Goal: Task Accomplishment & Management: Use online tool/utility

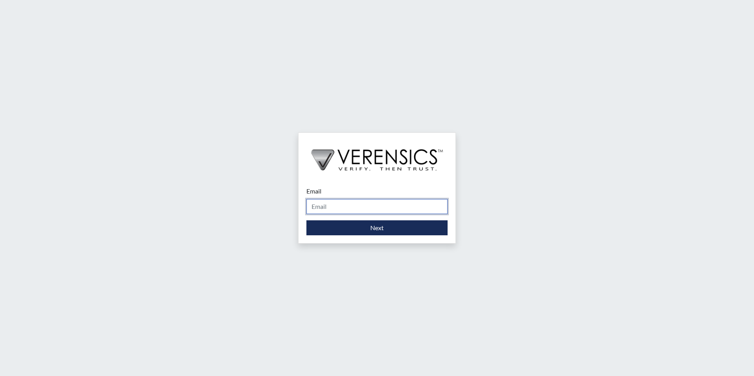
click at [327, 208] on input "Email" at bounding box center [376, 206] width 141 height 15
type input "[PERSON_NAME][EMAIL_ADDRESS][PERSON_NAME][DOMAIN_NAME]"
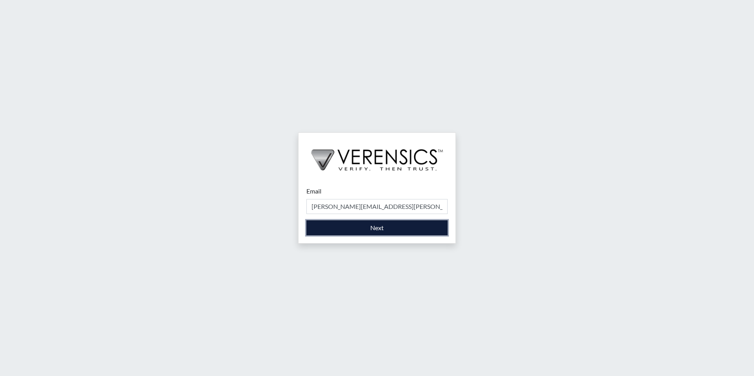
click at [359, 230] on button "Next" at bounding box center [376, 227] width 141 height 15
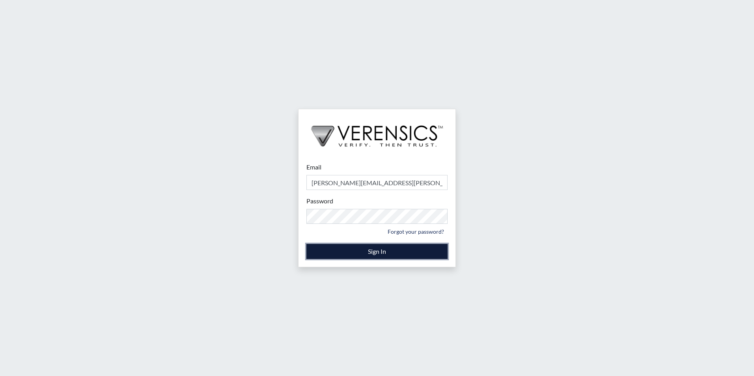
click at [378, 255] on button "Sign In" at bounding box center [376, 251] width 141 height 15
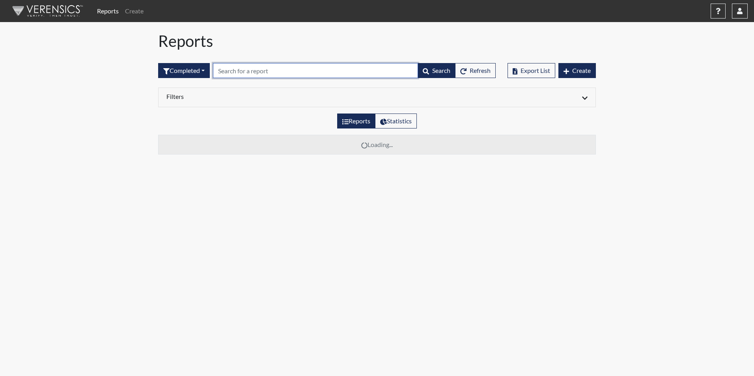
drag, startPoint x: 257, startPoint y: 72, endPoint x: 263, endPoint y: 76, distance: 7.4
click at [257, 73] on input "text" at bounding box center [315, 70] width 205 height 15
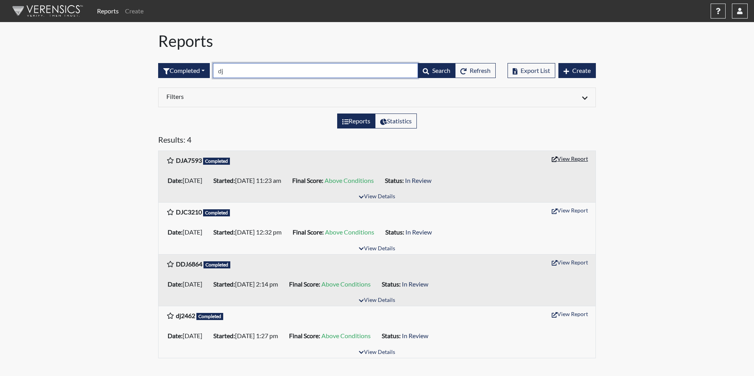
type input "dj"
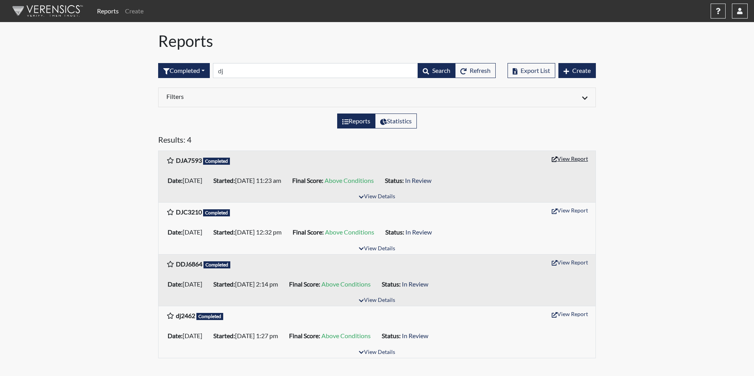
click at [562, 158] on button "View Report" at bounding box center [569, 159] width 43 height 12
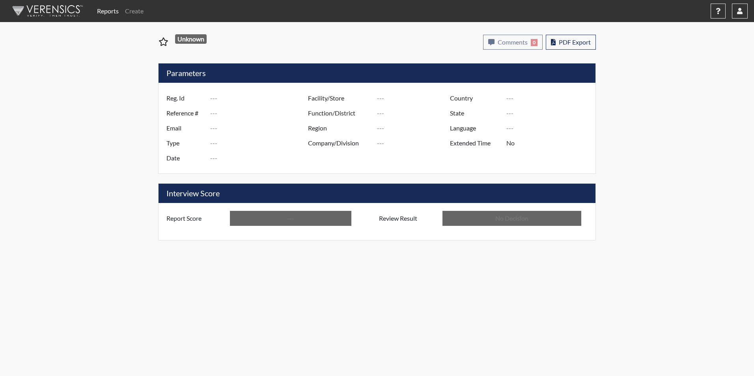
type input "DJA7593"
type input "48588"
type input "---"
type input "Corrections Pre-Employment"
type input "[DATE]"
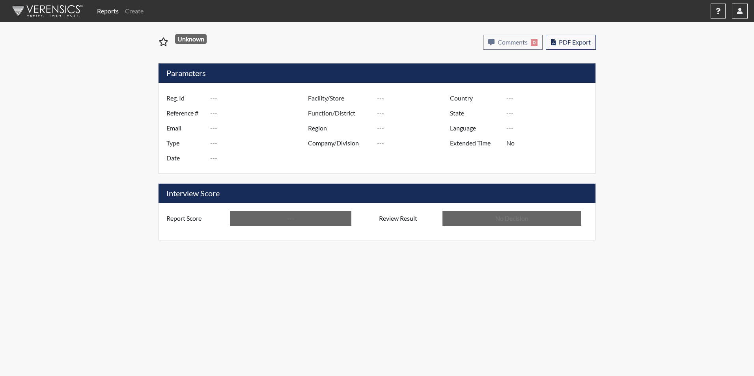
type input "Macon SP"
type input "[GEOGRAPHIC_DATA]"
type input "[US_STATE]"
type input "English"
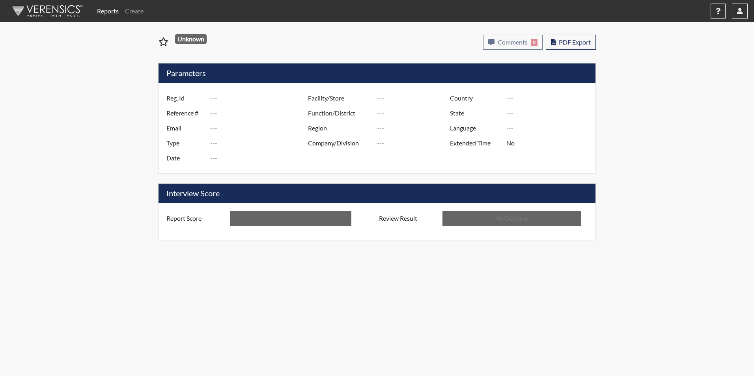
type input "Above Conditions"
type input "In Review"
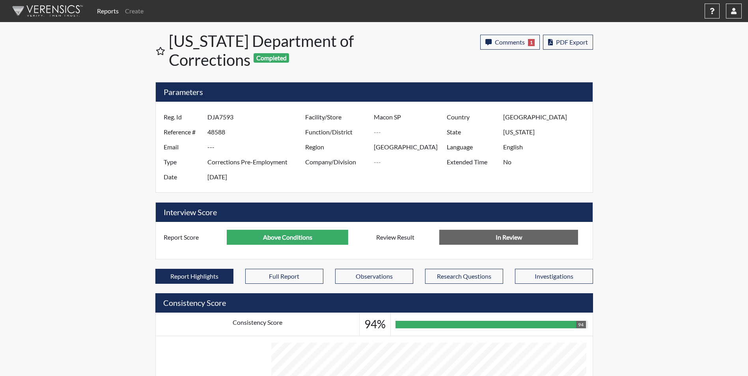
scroll to position [131, 328]
click at [560, 41] on span "PDF Export" at bounding box center [572, 41] width 32 height 7
click at [734, 13] on icon "button" at bounding box center [734, 11] width 6 height 6
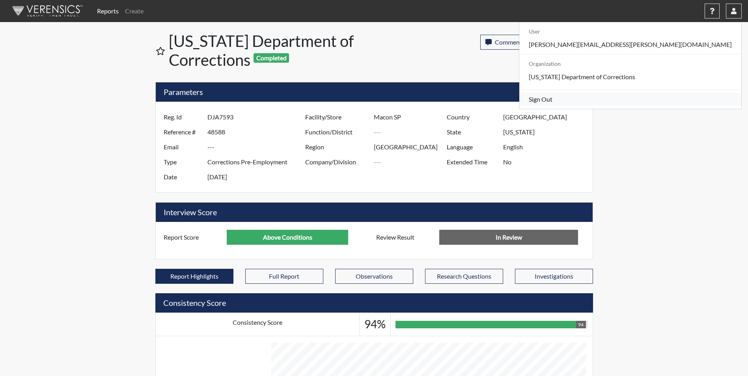
click at [671, 106] on link "Sign Out" at bounding box center [630, 99] width 222 height 13
